Goal: Task Accomplishment & Management: Manage account settings

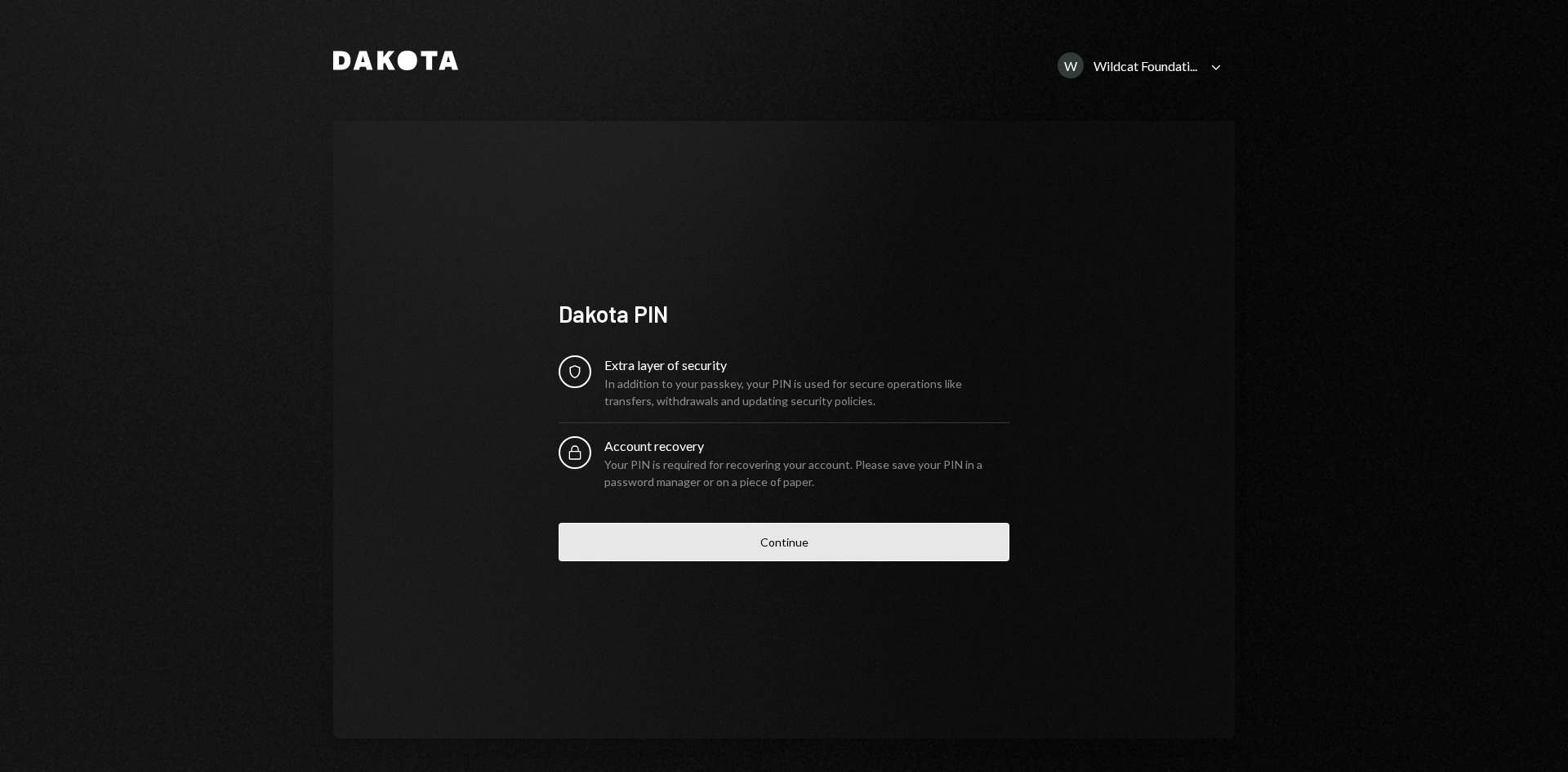
click at [827, 543] on button "Continue" at bounding box center [784, 542] width 451 height 39
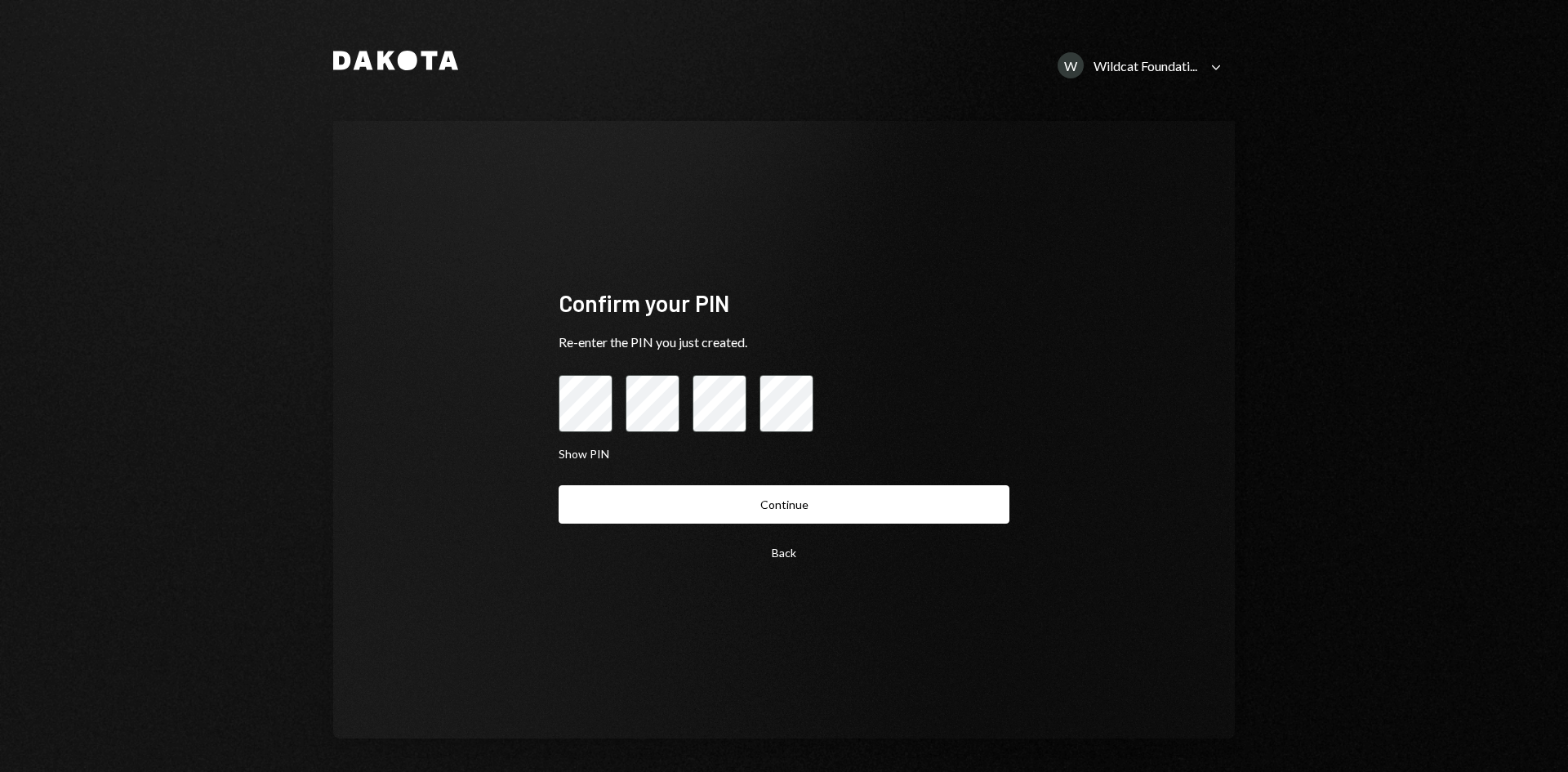
click at [768, 499] on button "Continue" at bounding box center [784, 504] width 451 height 39
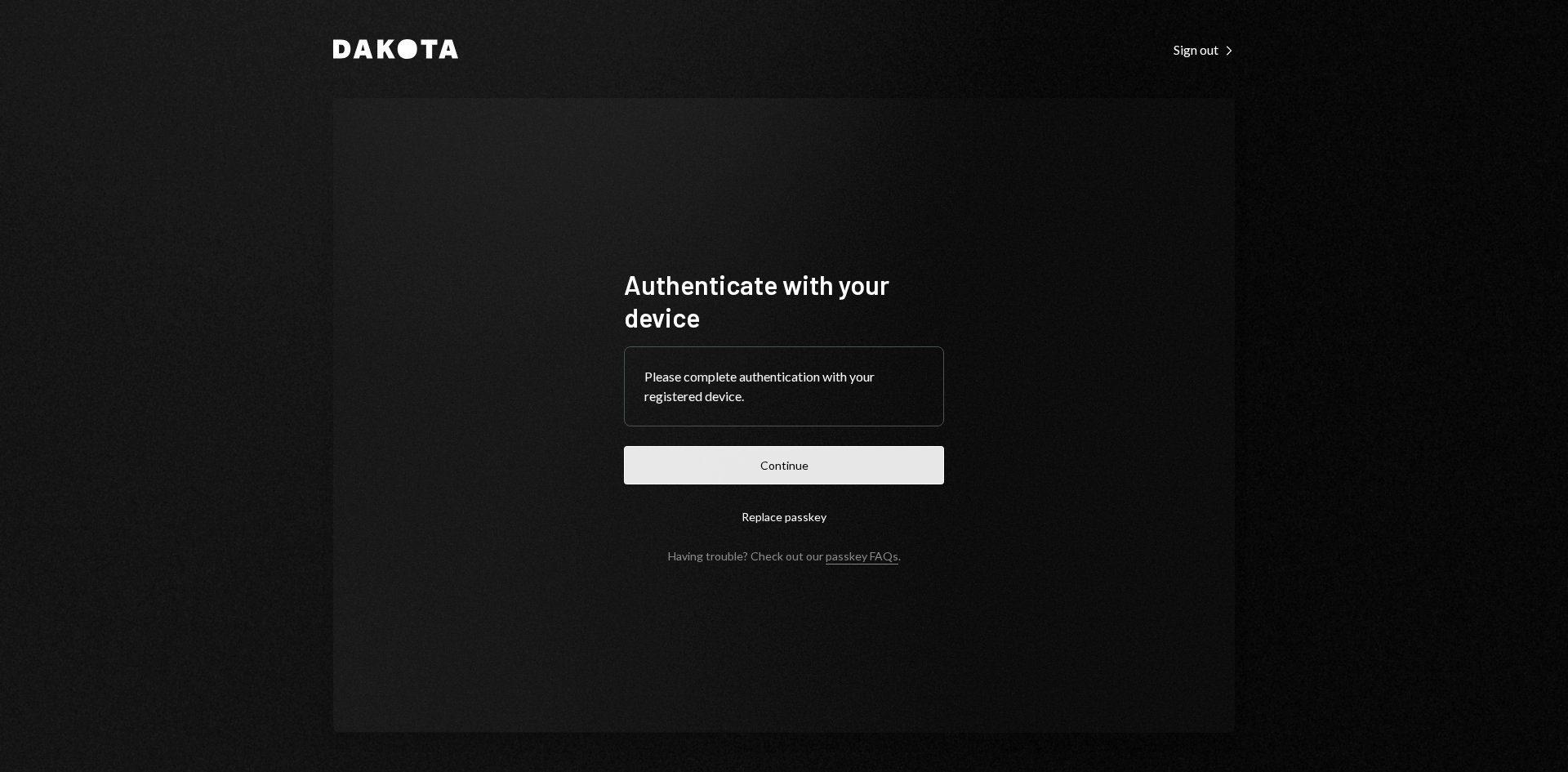
click at [804, 463] on button "Continue" at bounding box center [783, 465] width 320 height 39
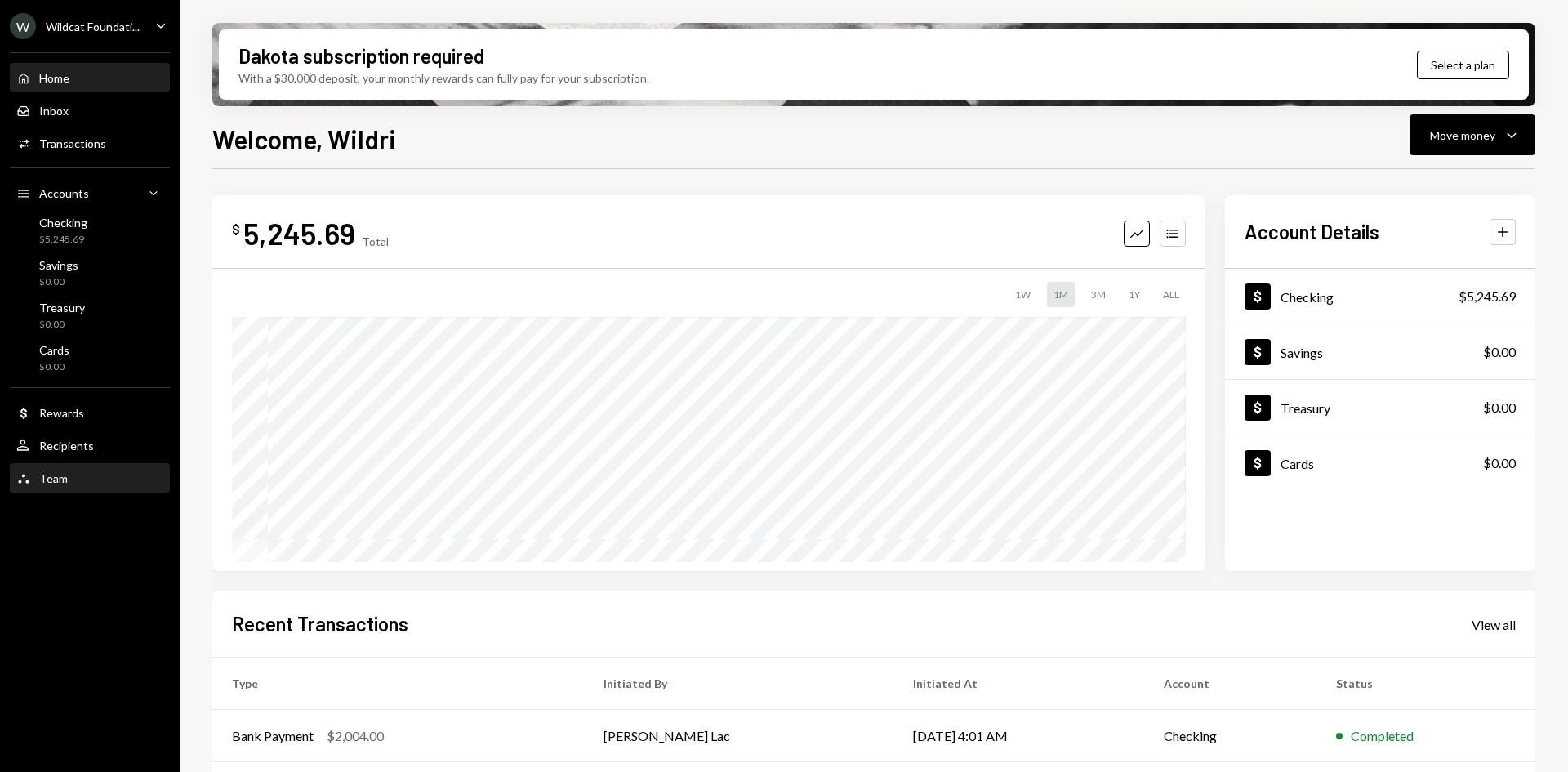
click at [71, 482] on div "Team Team" at bounding box center [90, 478] width 147 height 15
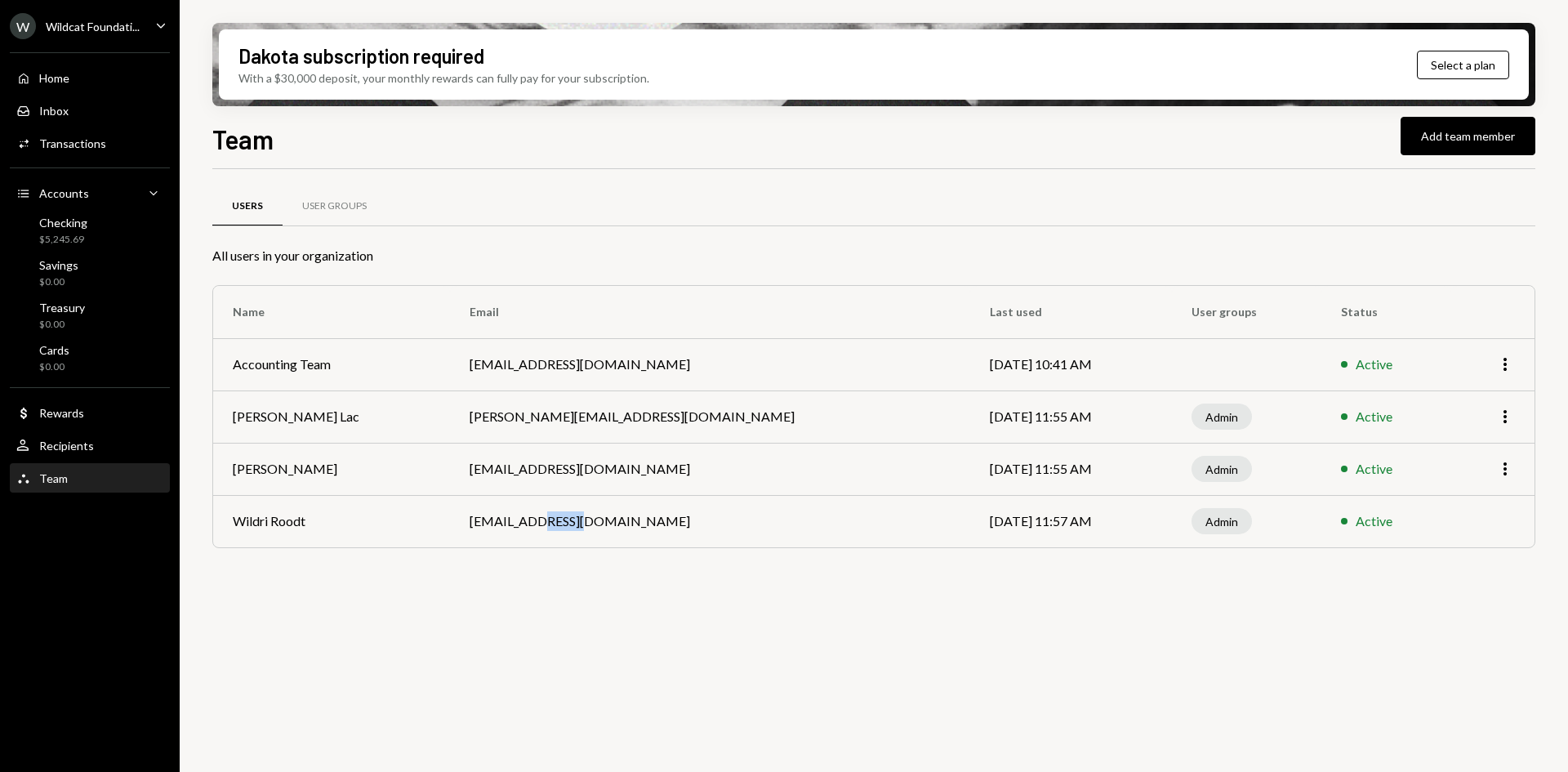
drag, startPoint x: 546, startPoint y: 519, endPoint x: 522, endPoint y: 518, distance: 24.0
click at [522, 518] on td "[EMAIL_ADDRESS][DOMAIN_NAME]" at bounding box center [710, 521] width 520 height 52
drag, startPoint x: 568, startPoint y: 469, endPoint x: 542, endPoint y: 470, distance: 26.0
click at [542, 470] on td "[EMAIL_ADDRESS][DOMAIN_NAME]" at bounding box center [710, 468] width 520 height 52
drag, startPoint x: 542, startPoint y: 414, endPoint x: 522, endPoint y: 408, distance: 20.9
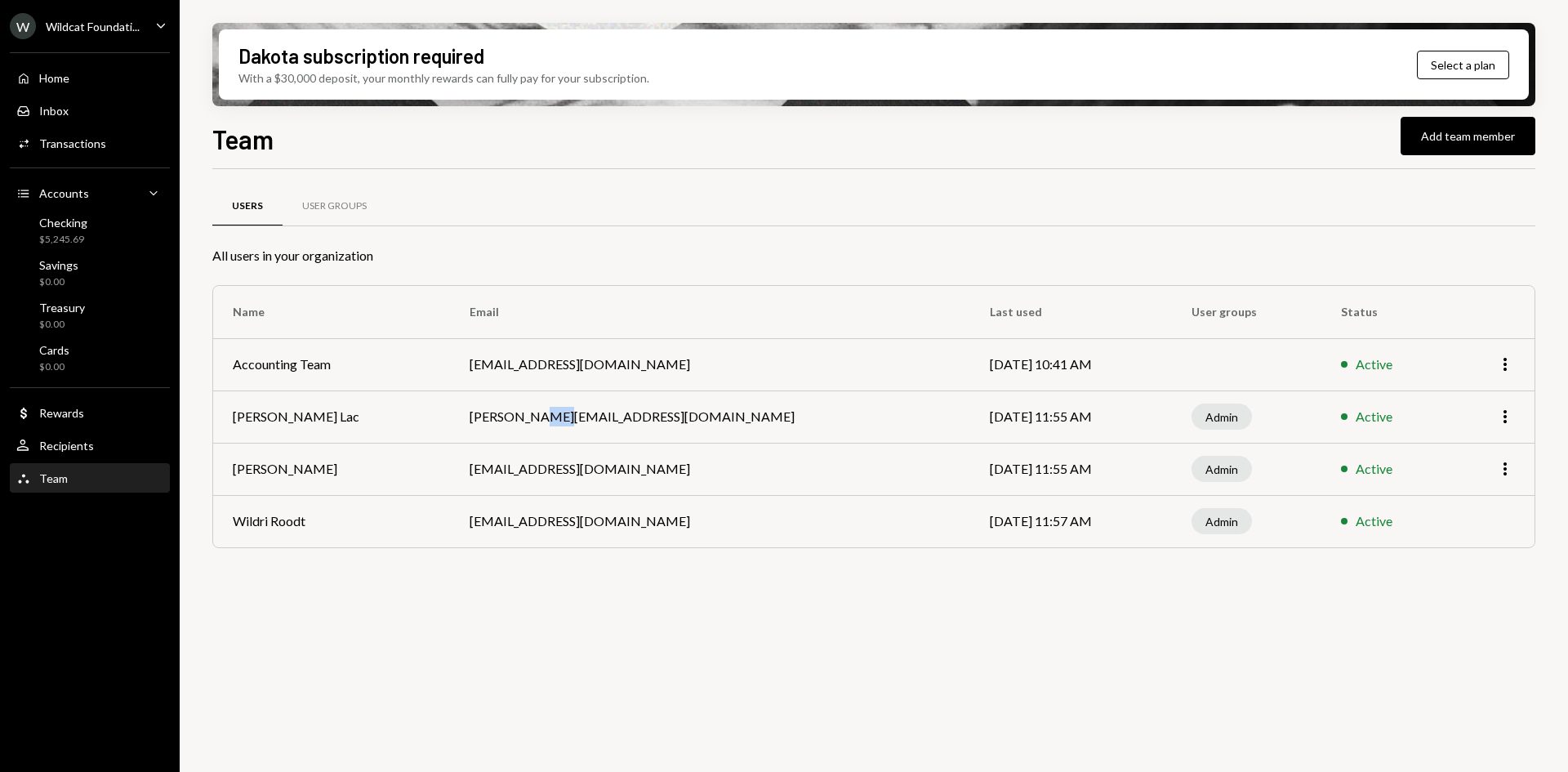
click at [522, 408] on td "[PERSON_NAME][EMAIL_ADDRESS][DOMAIN_NAME]" at bounding box center [710, 416] width 520 height 52
